Goal: Information Seeking & Learning: Learn about a topic

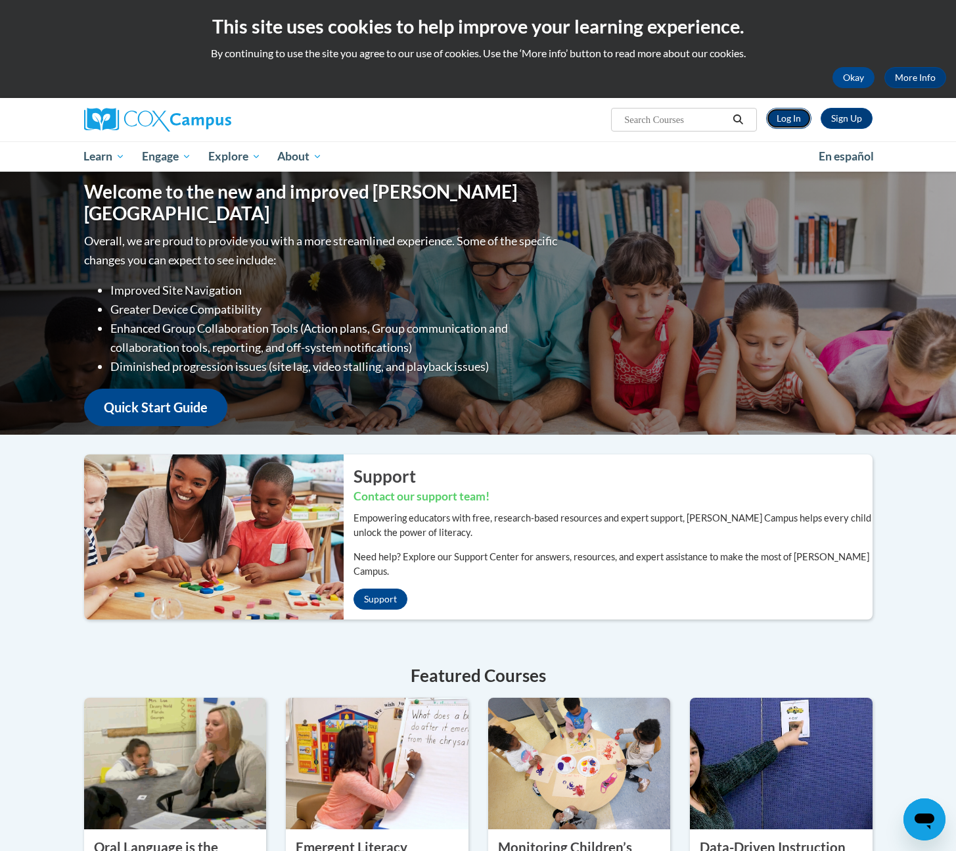
click at [784, 124] on link "Log In" at bounding box center [788, 118] width 45 height 21
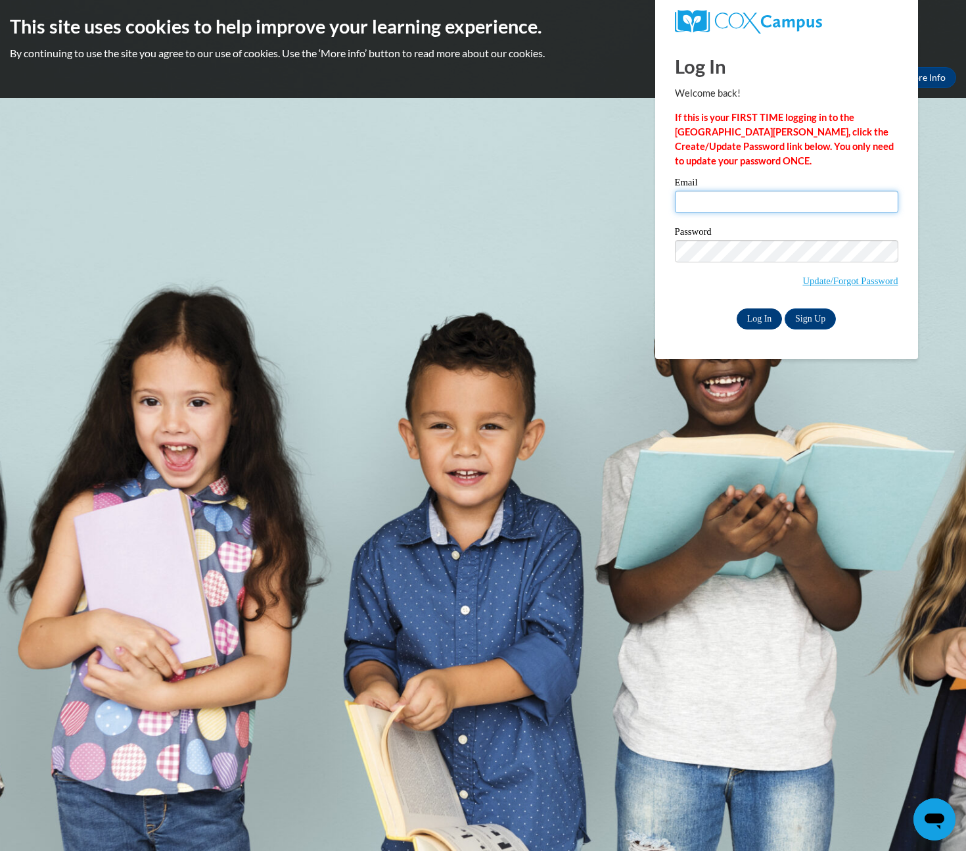
type input "hbeal@dce.k12.wi.us"
click at [748, 318] on input "Log In" at bounding box center [760, 318] width 46 height 21
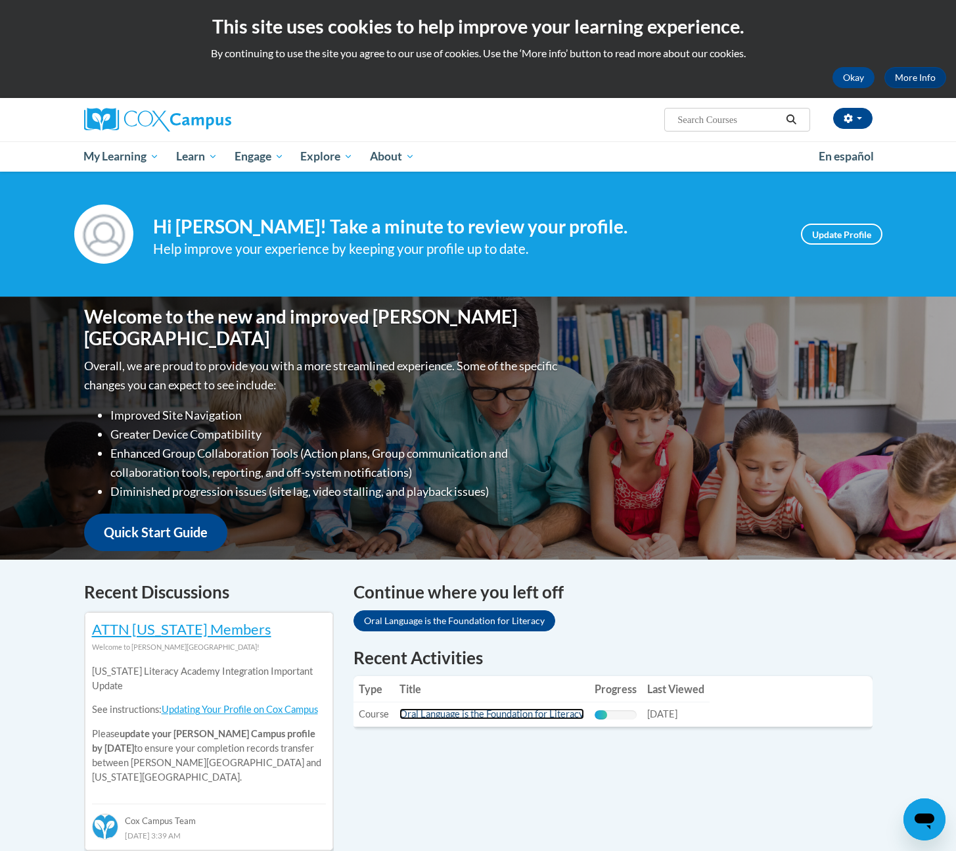
click at [503, 713] on link "Oral Language is the Foundation for Literacy" at bounding box center [492, 713] width 185 height 11
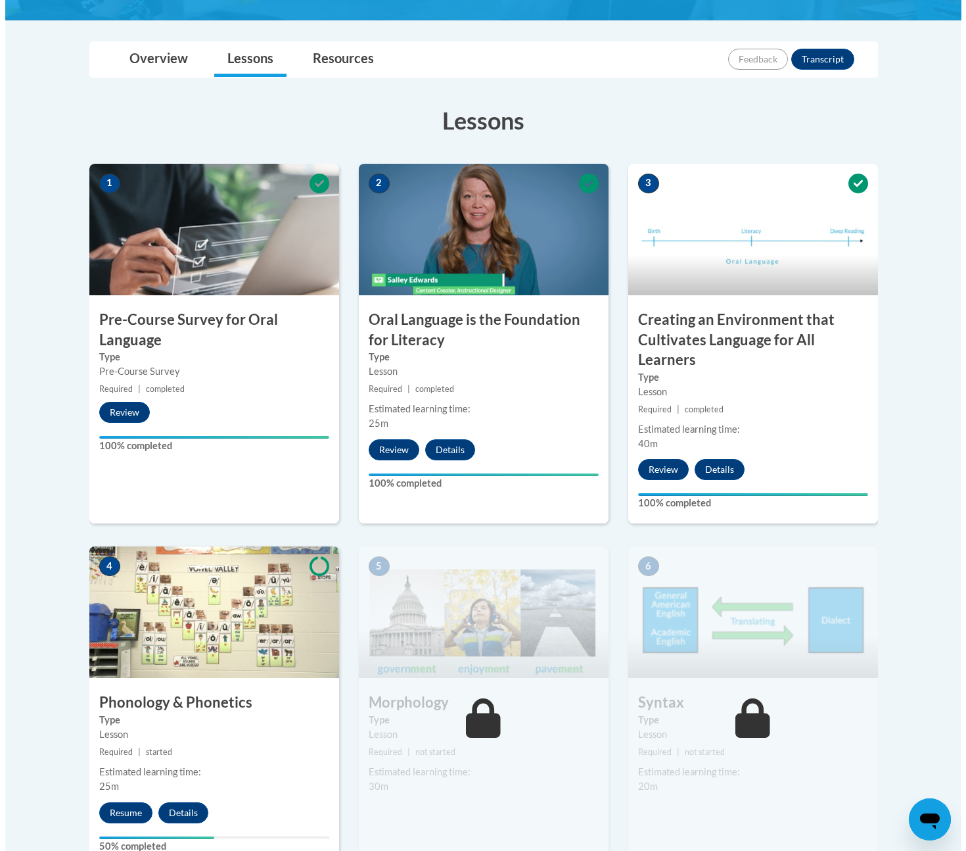
scroll to position [401, 0]
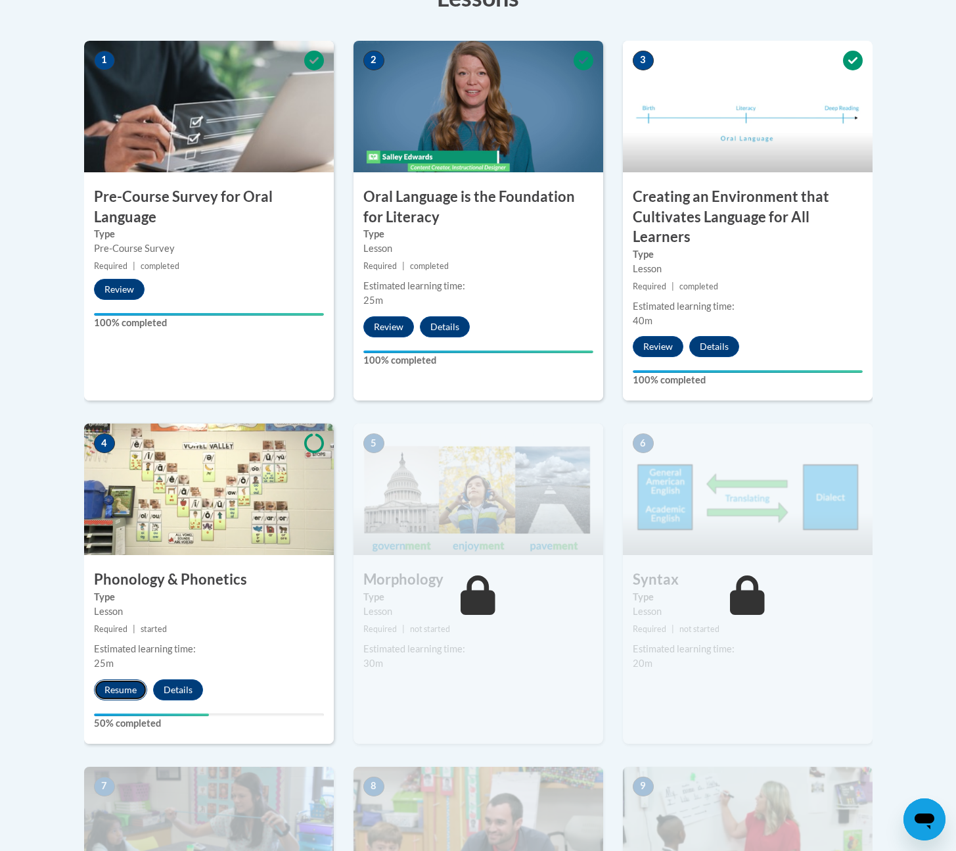
click at [115, 694] on button "Resume" at bounding box center [120, 689] width 53 height 21
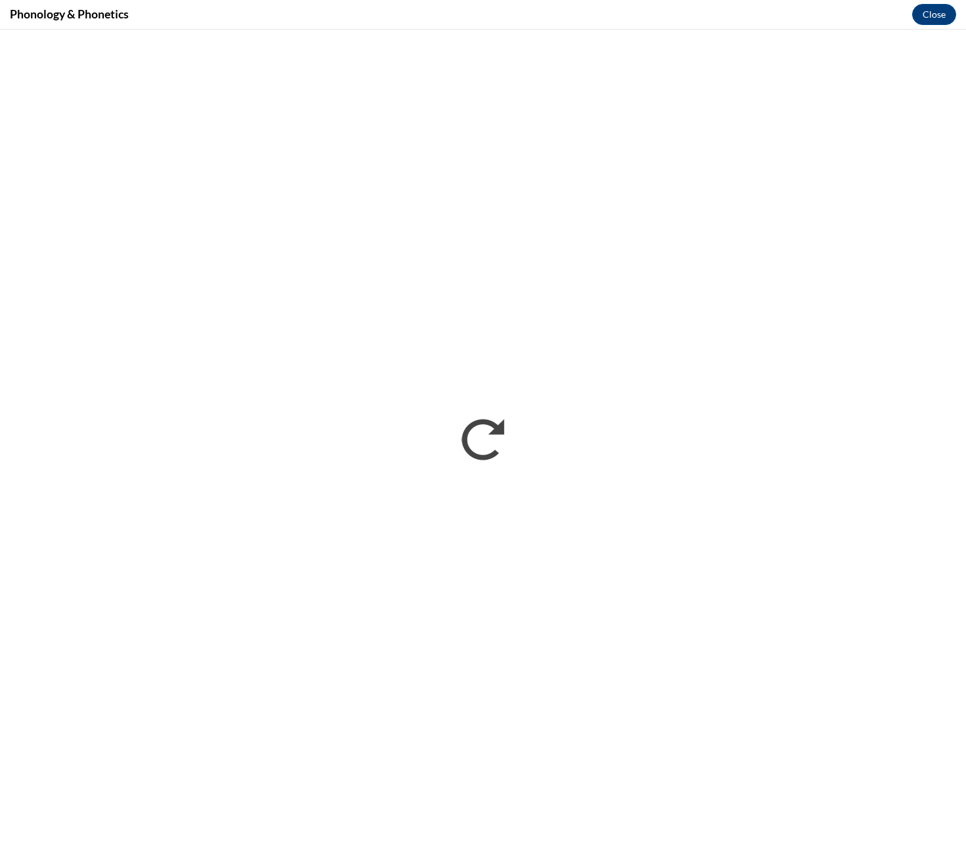
scroll to position [0, 0]
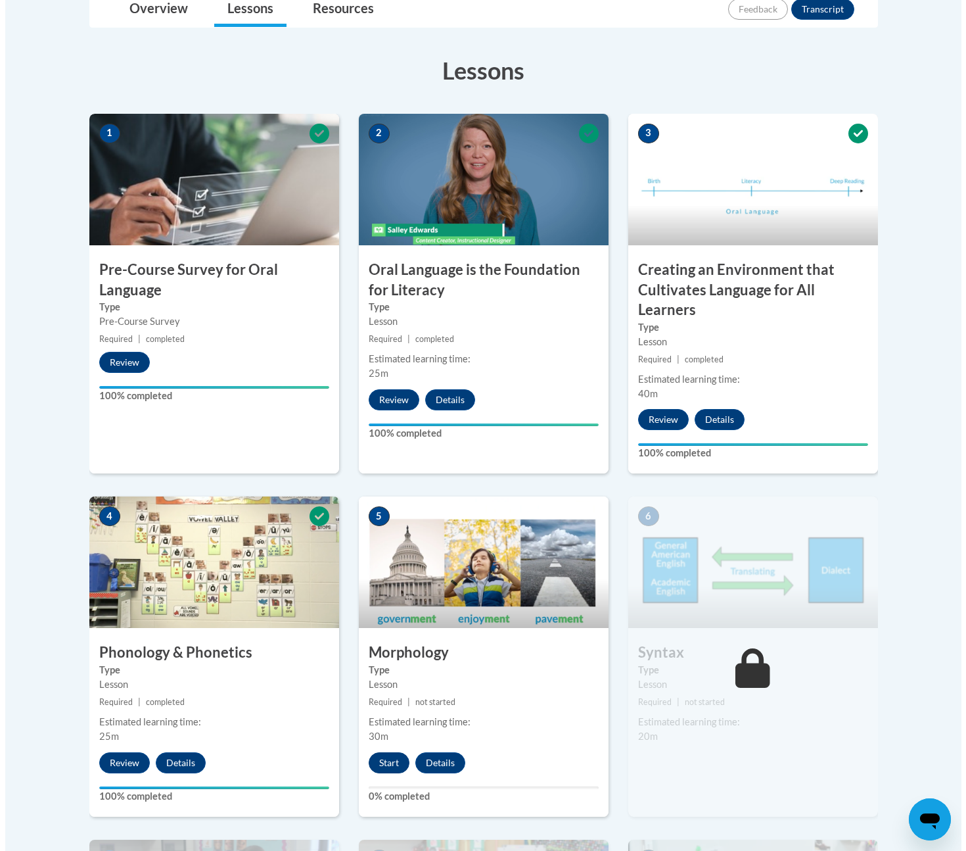
scroll to position [440, 0]
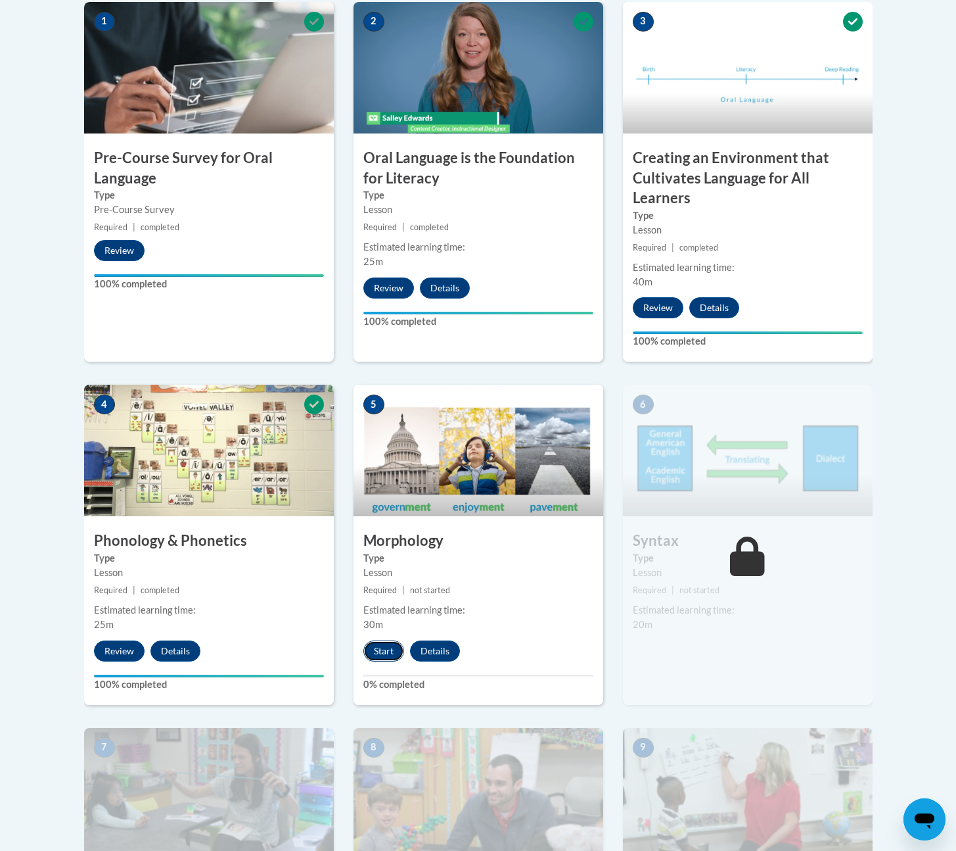
click at [392, 657] on button "Start" at bounding box center [384, 650] width 41 height 21
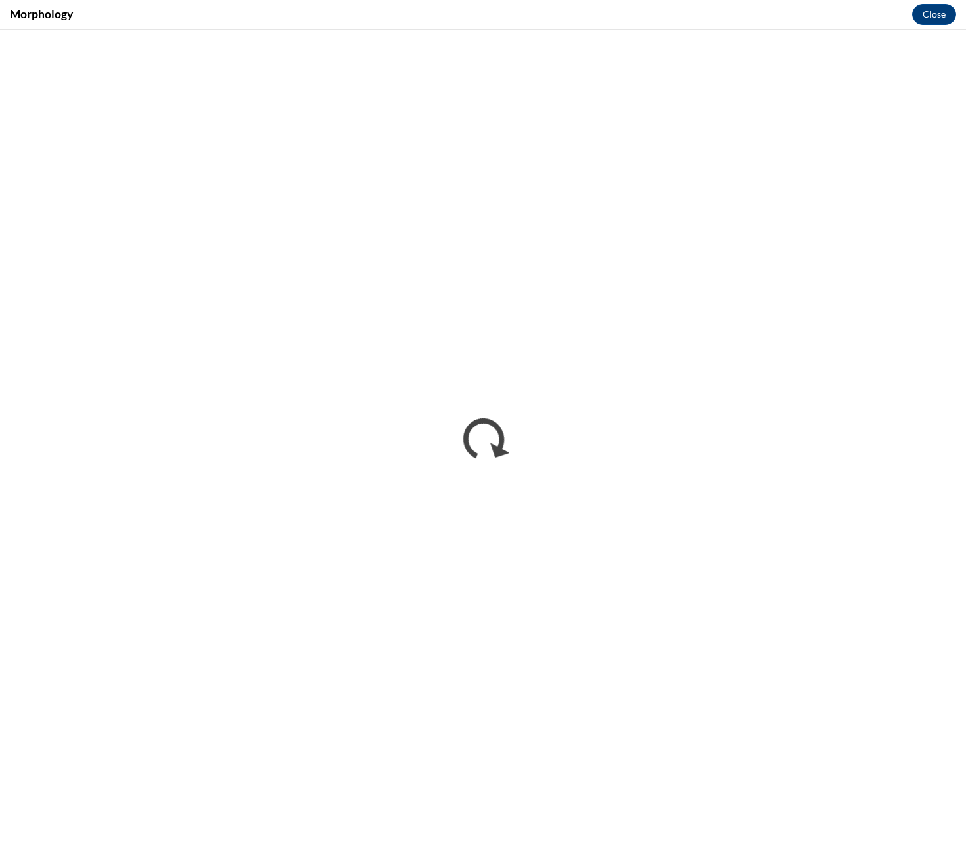
scroll to position [0, 0]
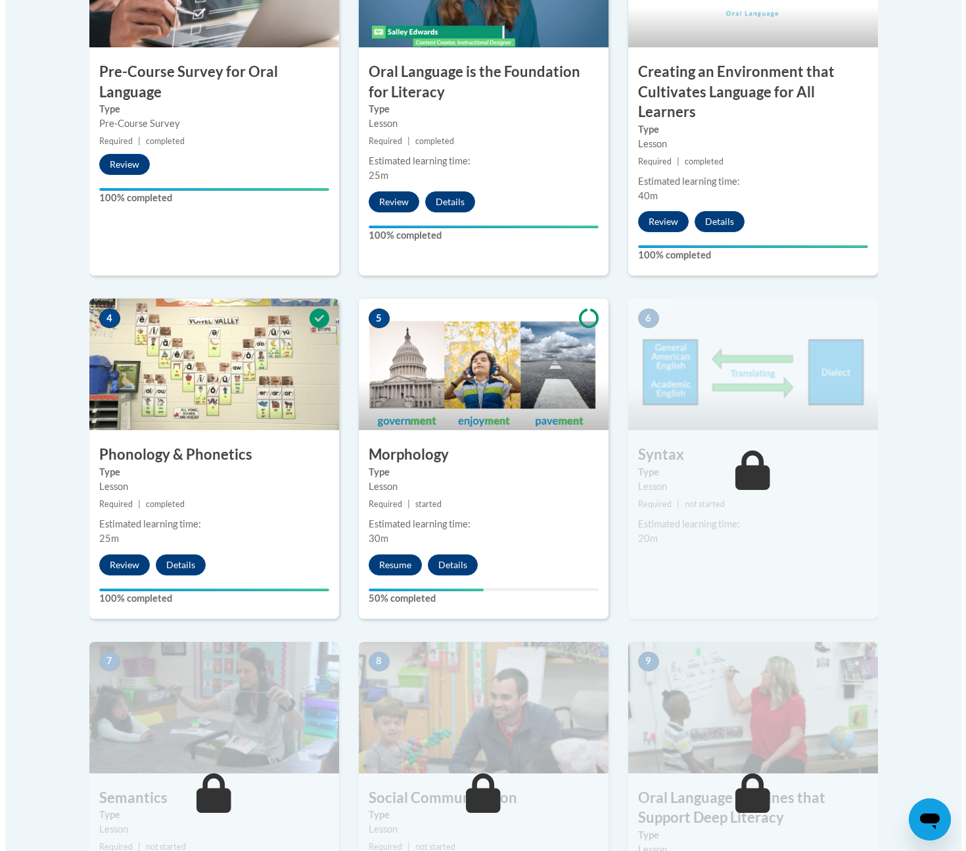
scroll to position [440, 0]
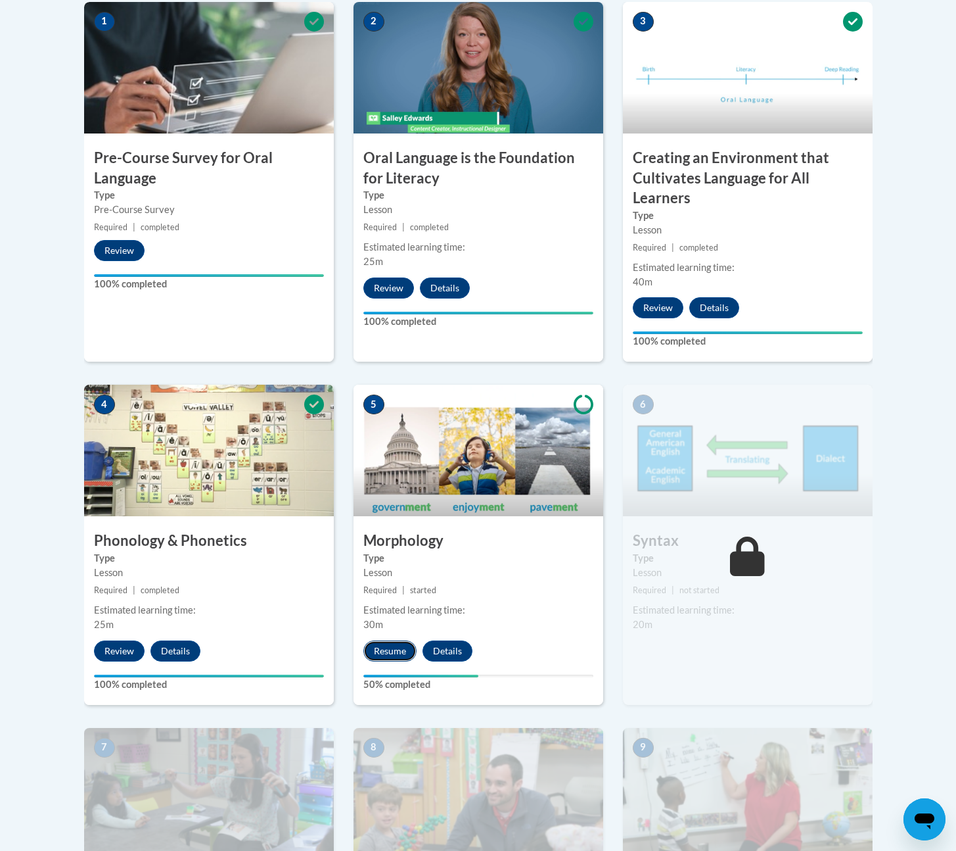
click at [387, 648] on button "Resume" at bounding box center [390, 650] width 53 height 21
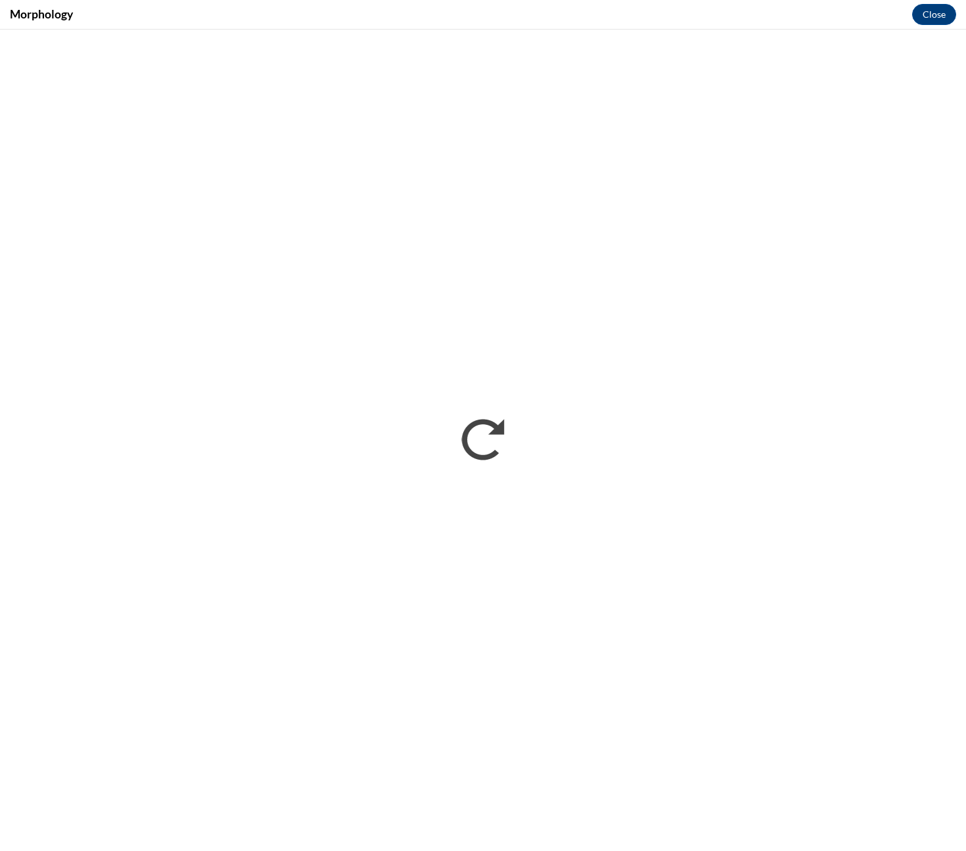
scroll to position [0, 0]
